Goal: Find specific page/section: Find specific page/section

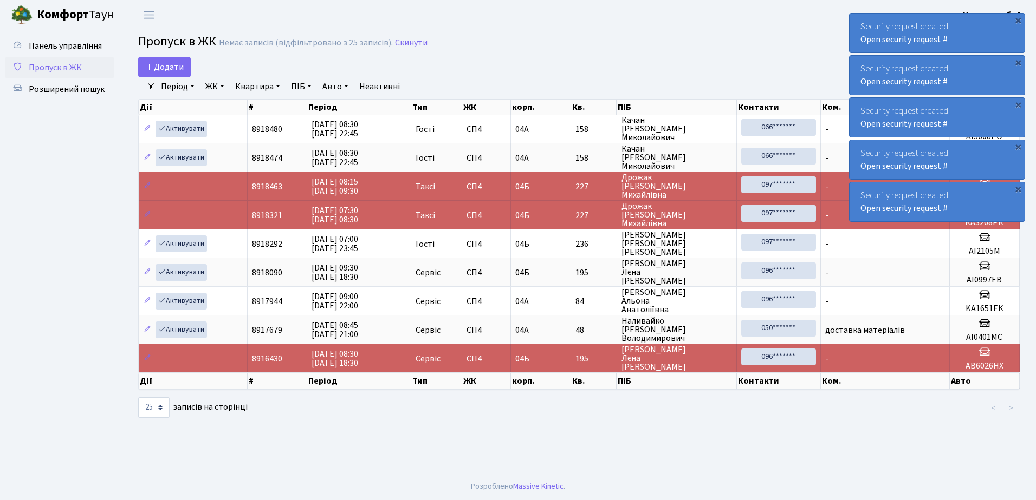
select select "25"
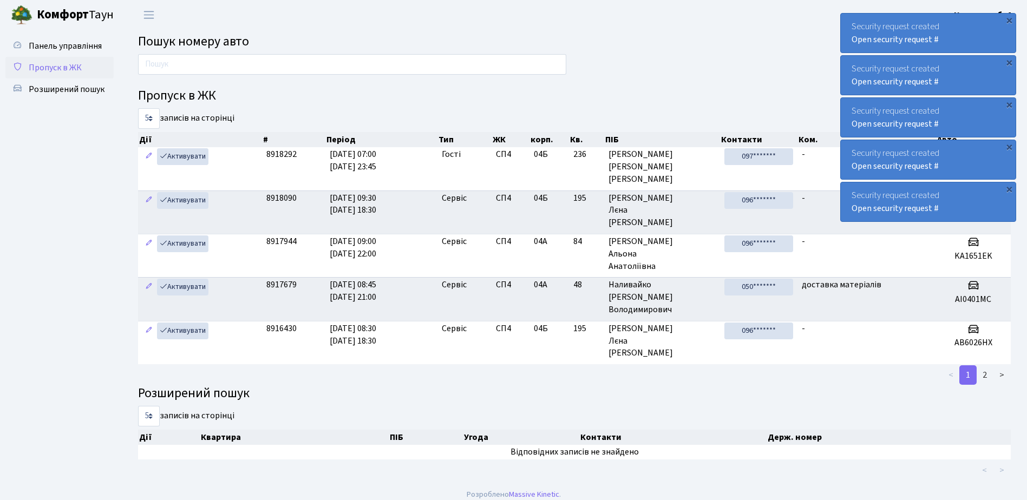
click at [54, 66] on span "Пропуск в ЖК" at bounding box center [55, 68] width 53 height 12
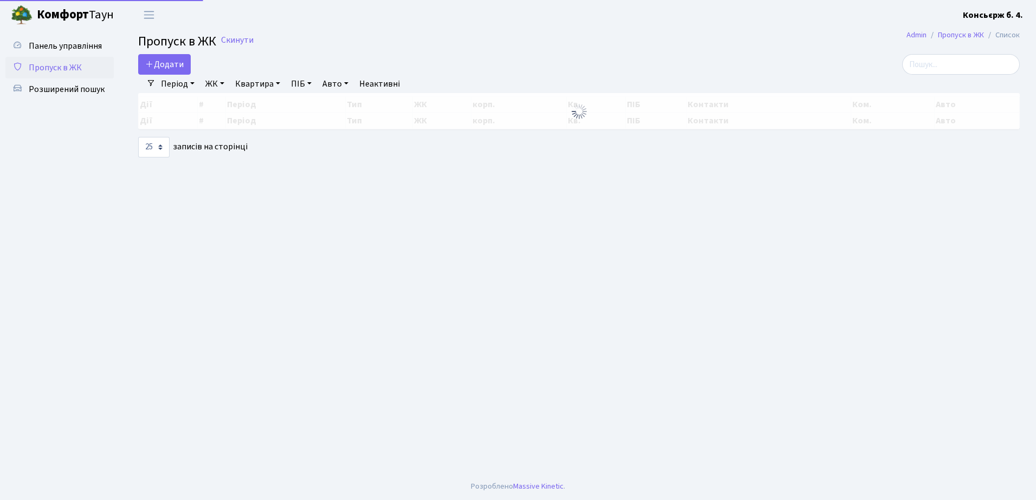
select select "25"
